Goal: Information Seeking & Learning: Learn about a topic

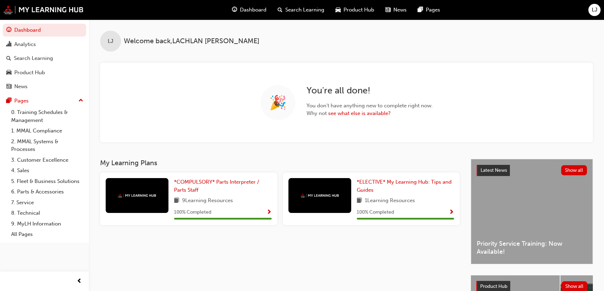
click at [290, 13] on span "Search Learning" at bounding box center [304, 10] width 39 height 8
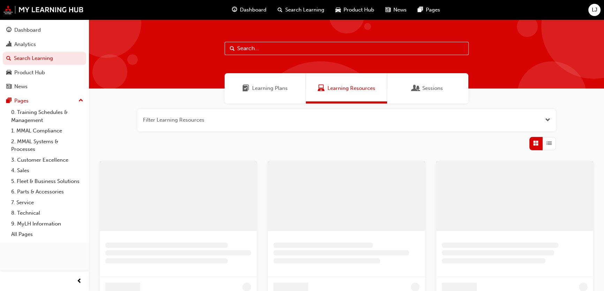
click at [276, 44] on input "text" at bounding box center [347, 48] width 244 height 13
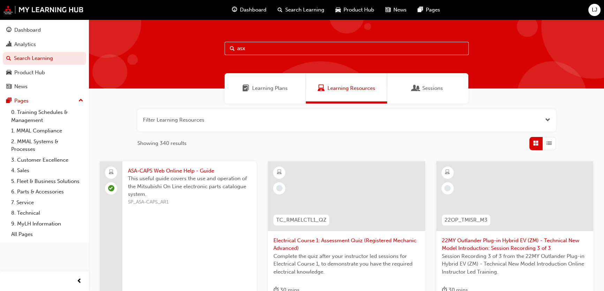
type input "asx"
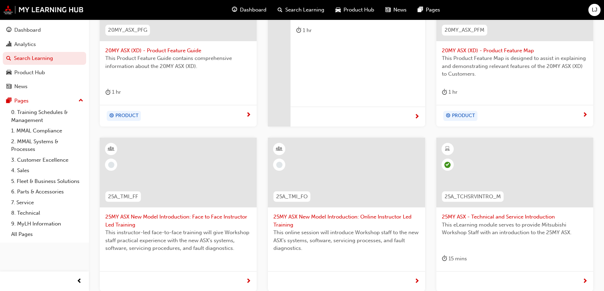
scroll to position [222, 0]
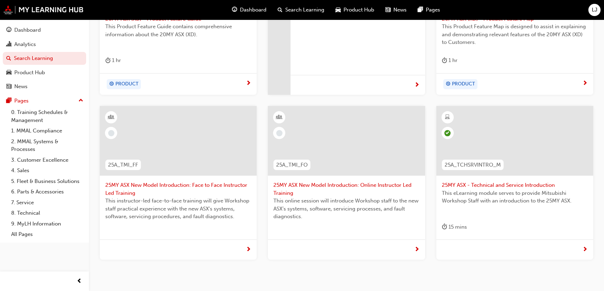
click at [330, 134] on div at bounding box center [346, 141] width 157 height 70
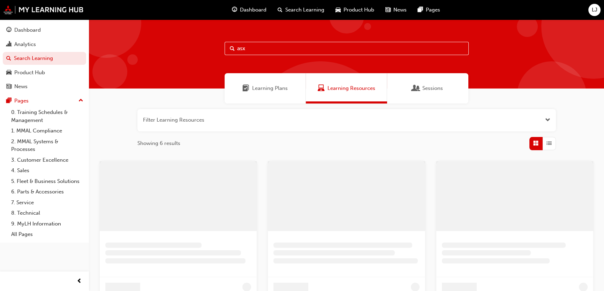
scroll to position [209, 0]
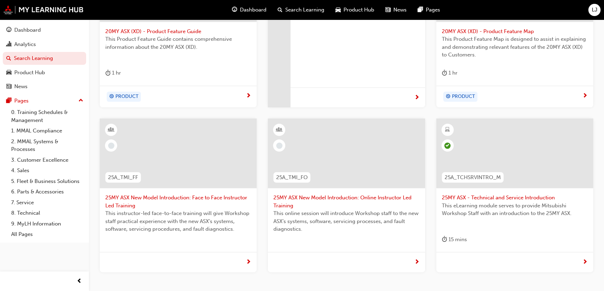
click at [416, 260] on span "next-icon" at bounding box center [416, 263] width 5 height 6
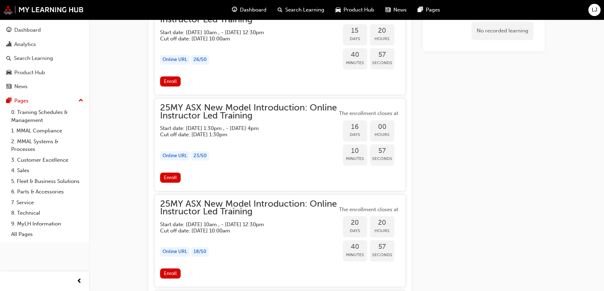
scroll to position [719, 0]
